Goal: Navigation & Orientation: Find specific page/section

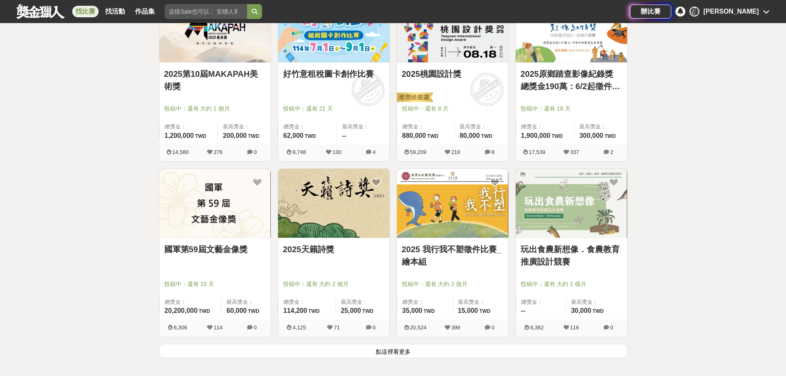
scroll to position [2022, 0]
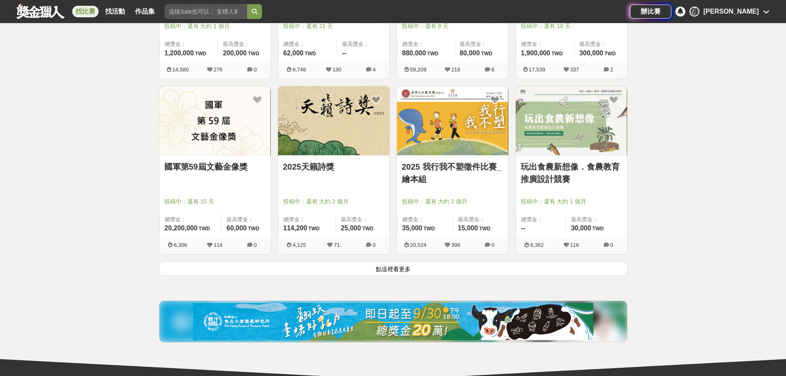
click at [407, 270] on button "點這裡看更多" at bounding box center [393, 268] width 469 height 14
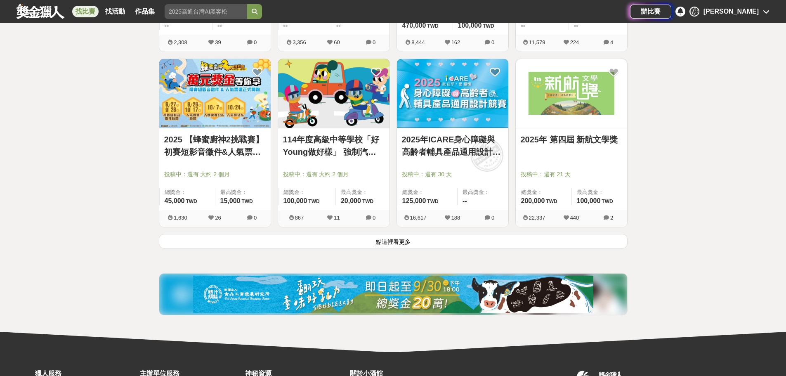
scroll to position [3107, 0]
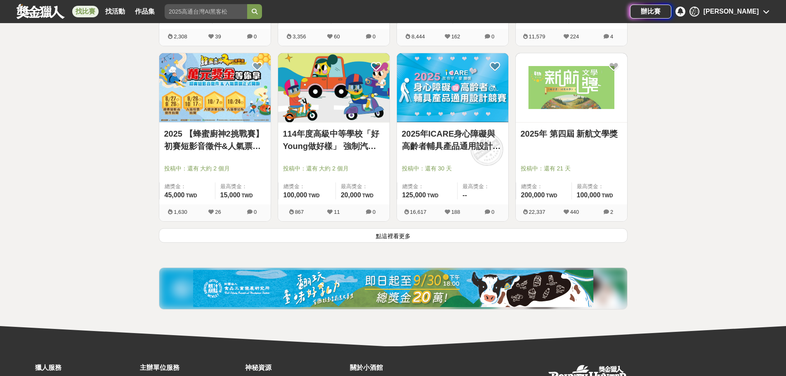
click at [474, 240] on button "點這裡看更多" at bounding box center [393, 235] width 469 height 14
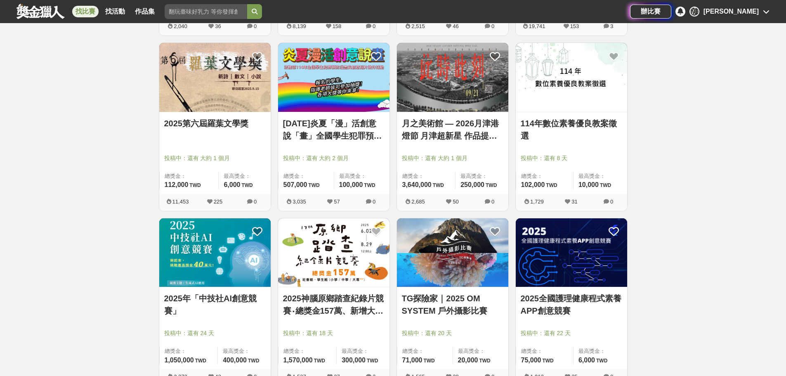
scroll to position [4118, 0]
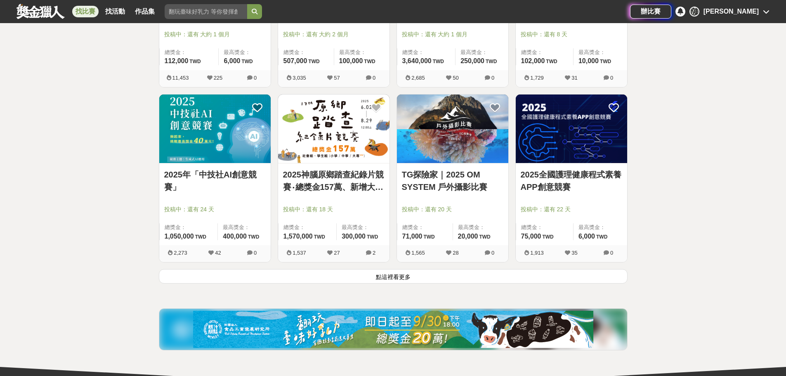
click at [345, 277] on button "點這裡看更多" at bounding box center [393, 276] width 469 height 14
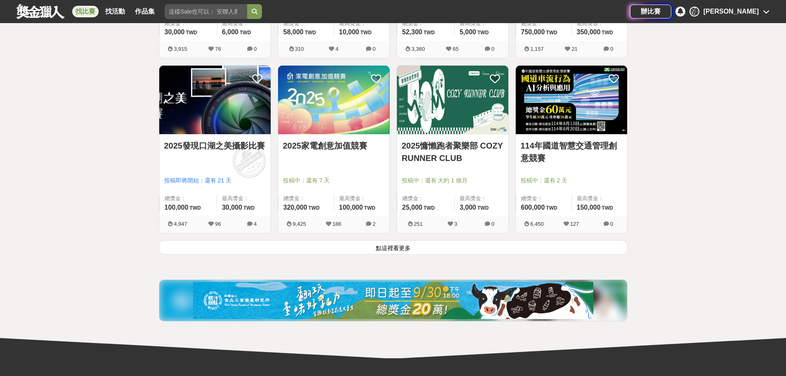
scroll to position [5210, 0]
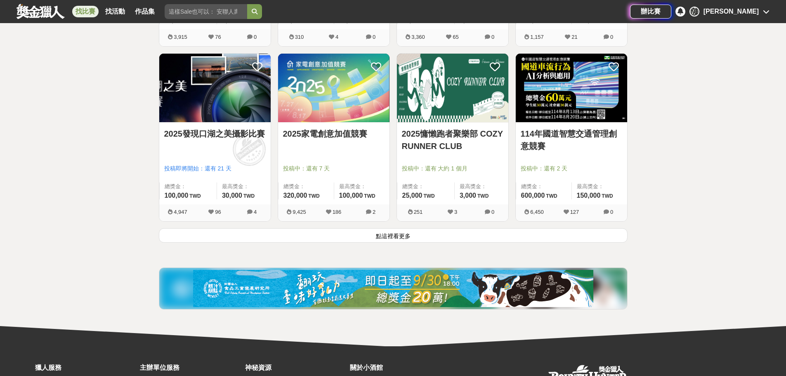
click at [358, 239] on button "點這裡看更多" at bounding box center [393, 235] width 469 height 14
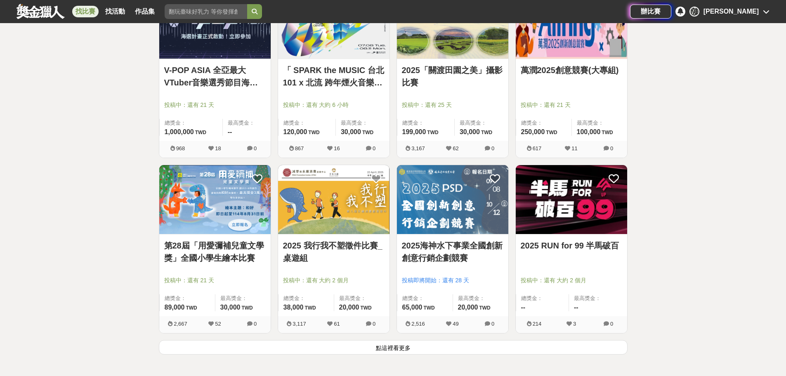
scroll to position [6179, 0]
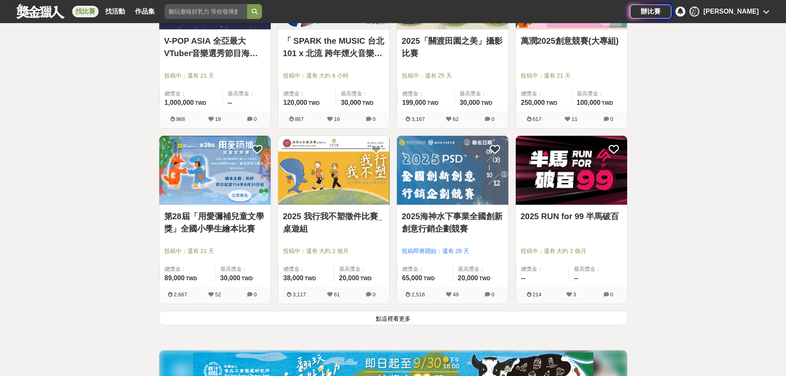
click at [485, 317] on button "點這裡看更多" at bounding box center [393, 318] width 469 height 14
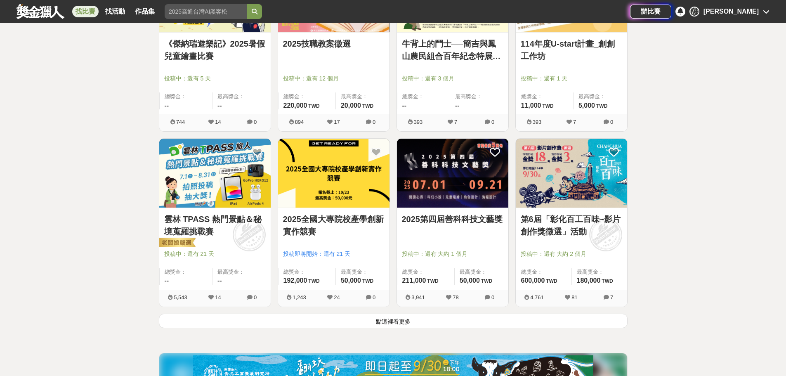
scroll to position [7231, 0]
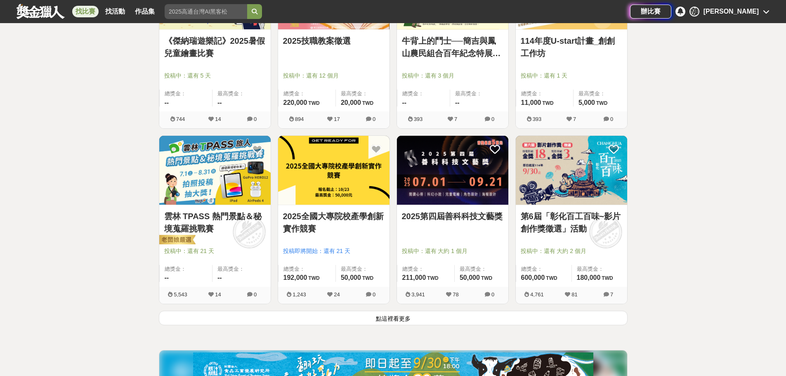
click at [473, 315] on button "點這裡看更多" at bounding box center [393, 318] width 469 height 14
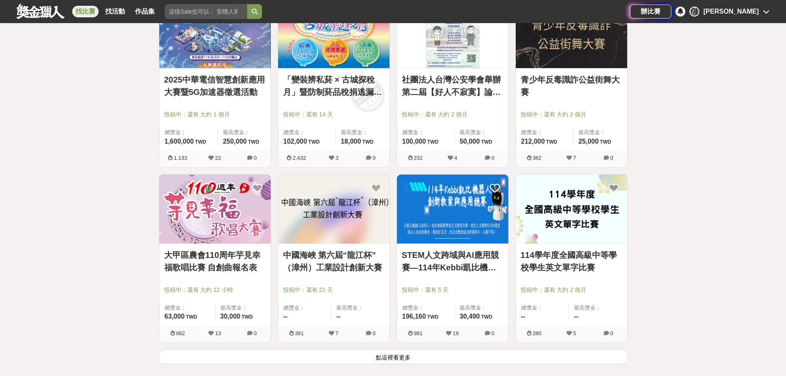
scroll to position [8324, 0]
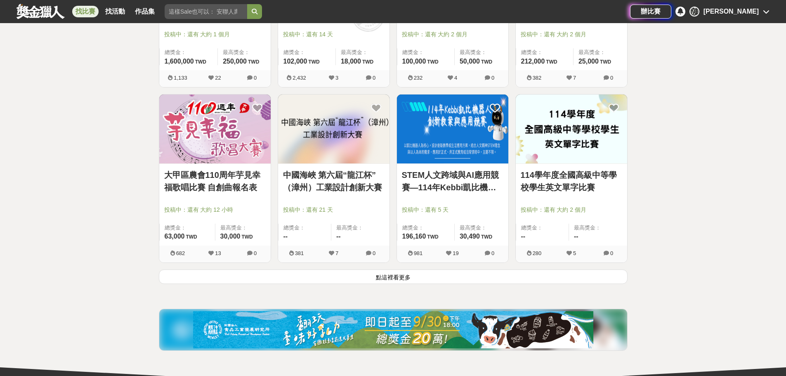
click at [434, 277] on button "點這裡看更多" at bounding box center [393, 277] width 469 height 14
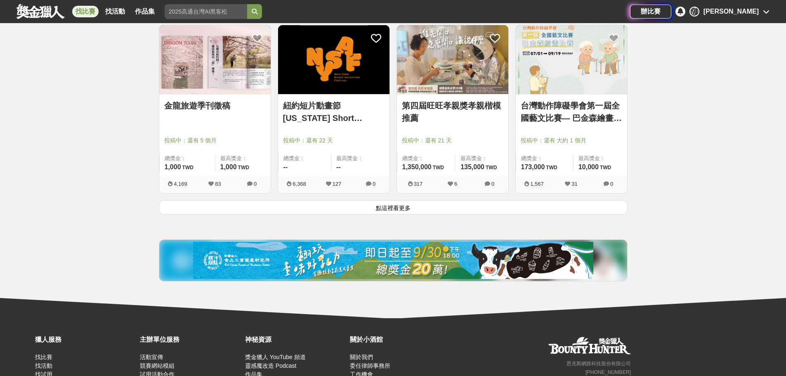
scroll to position [9458, 0]
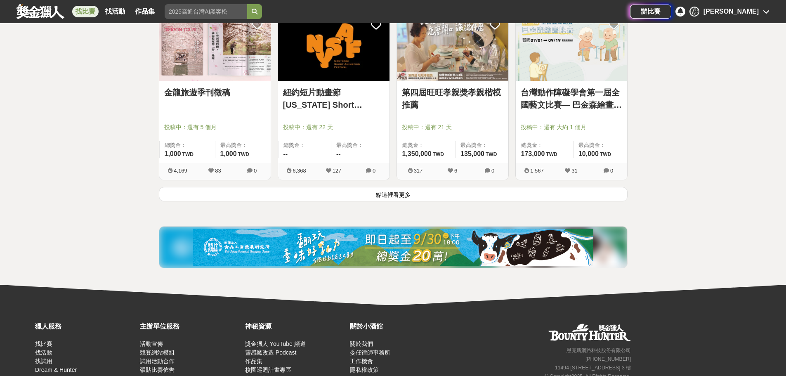
click at [460, 196] on button "點這裡看更多" at bounding box center [393, 194] width 469 height 14
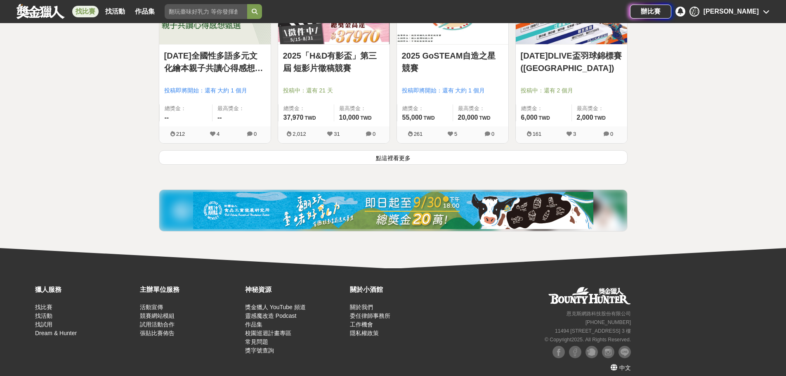
scroll to position [11606, 0]
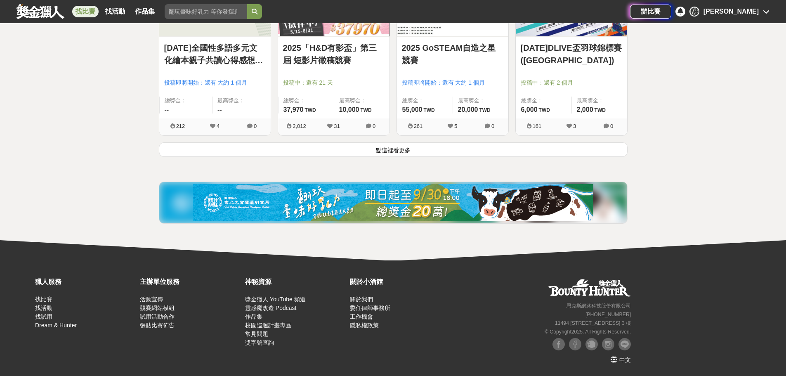
click at [508, 150] on button "點這裡看更多" at bounding box center [393, 149] width 469 height 14
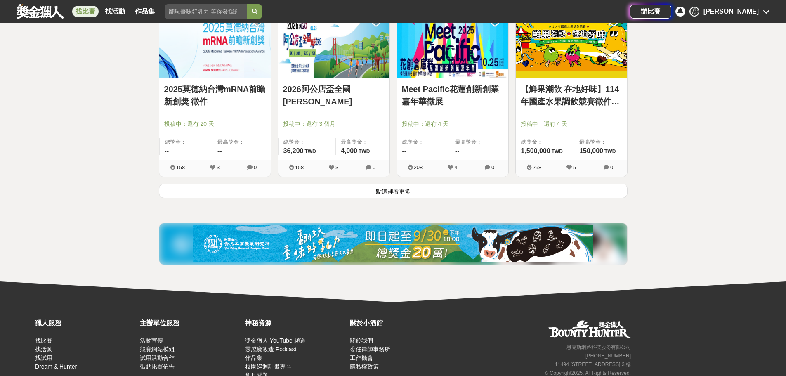
scroll to position [12657, 0]
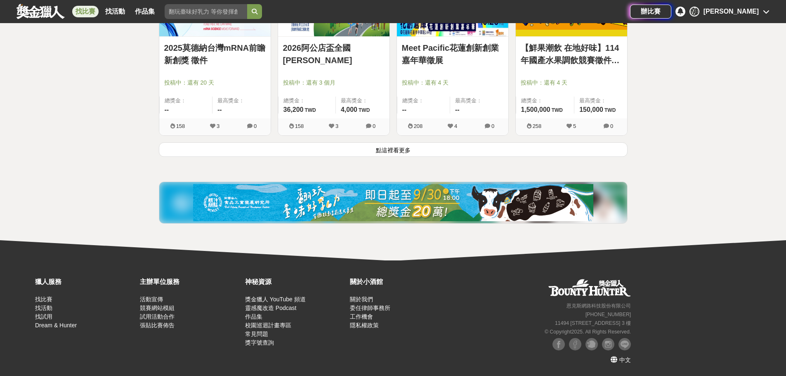
click at [587, 150] on button "點這裡看更多" at bounding box center [393, 149] width 469 height 14
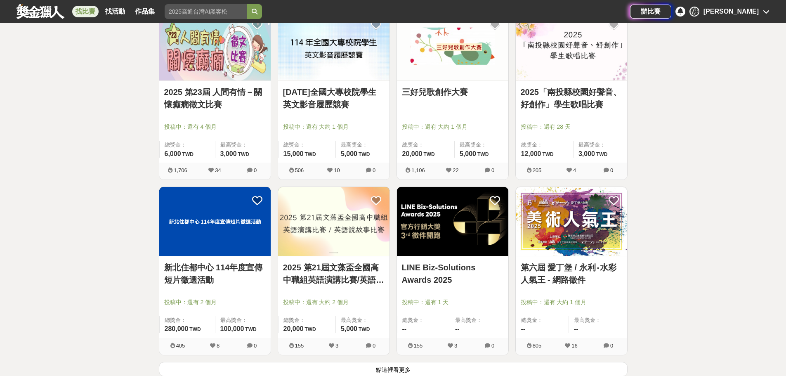
scroll to position [13582, 0]
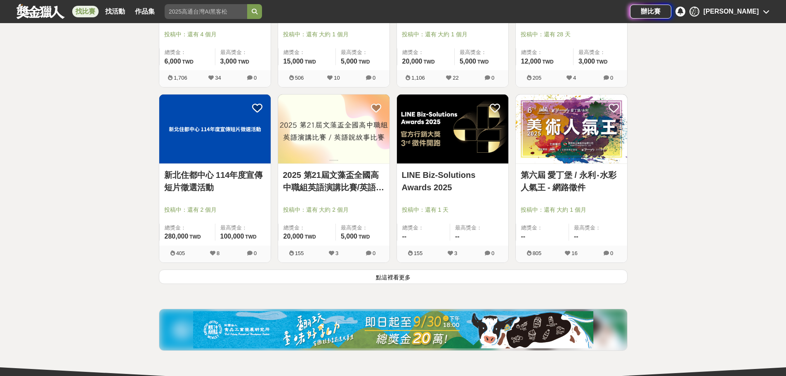
click at [405, 272] on button "點這裡看更多" at bounding box center [393, 277] width 469 height 14
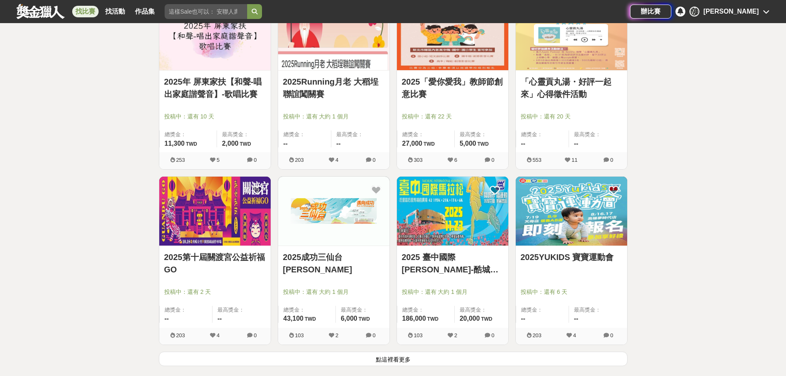
scroll to position [14675, 0]
